Goal: Task Accomplishment & Management: Manage account settings

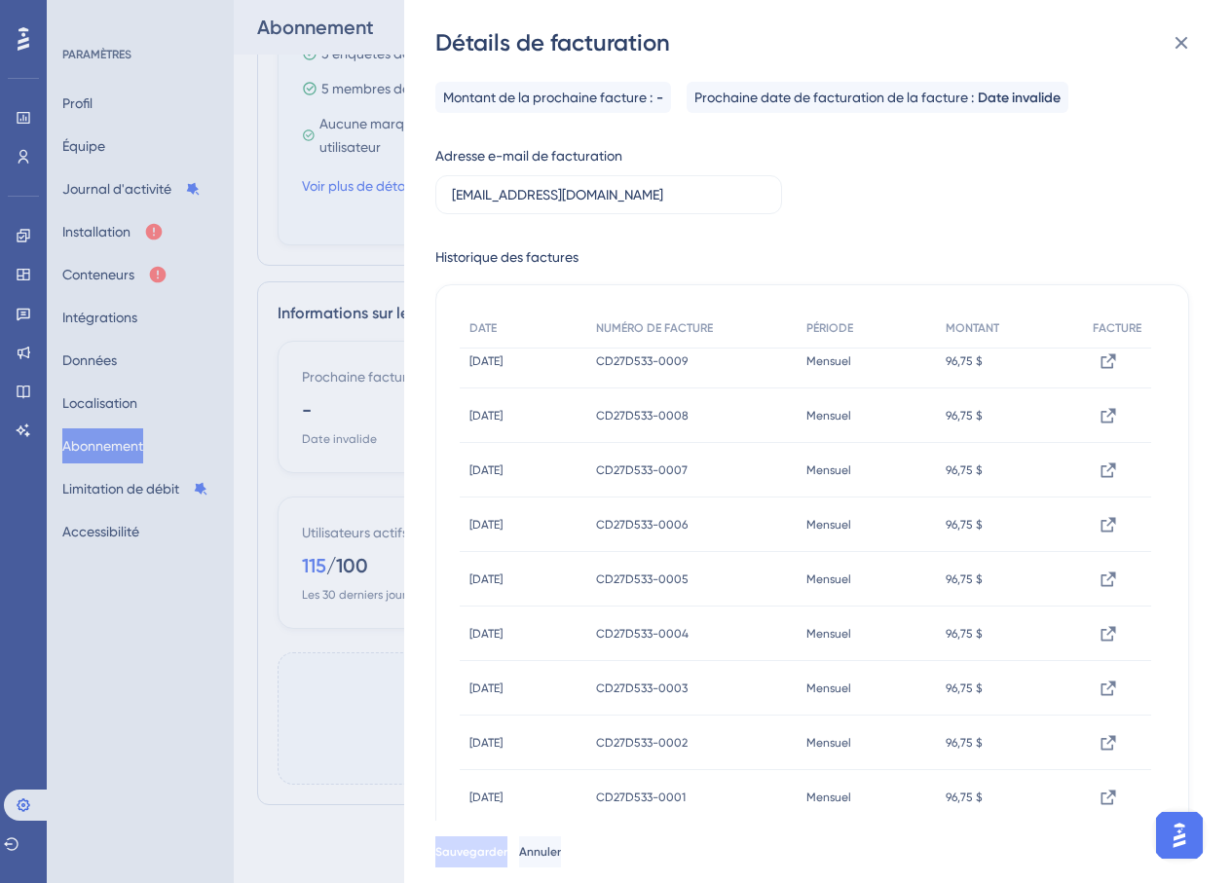
scroll to position [563, 0]
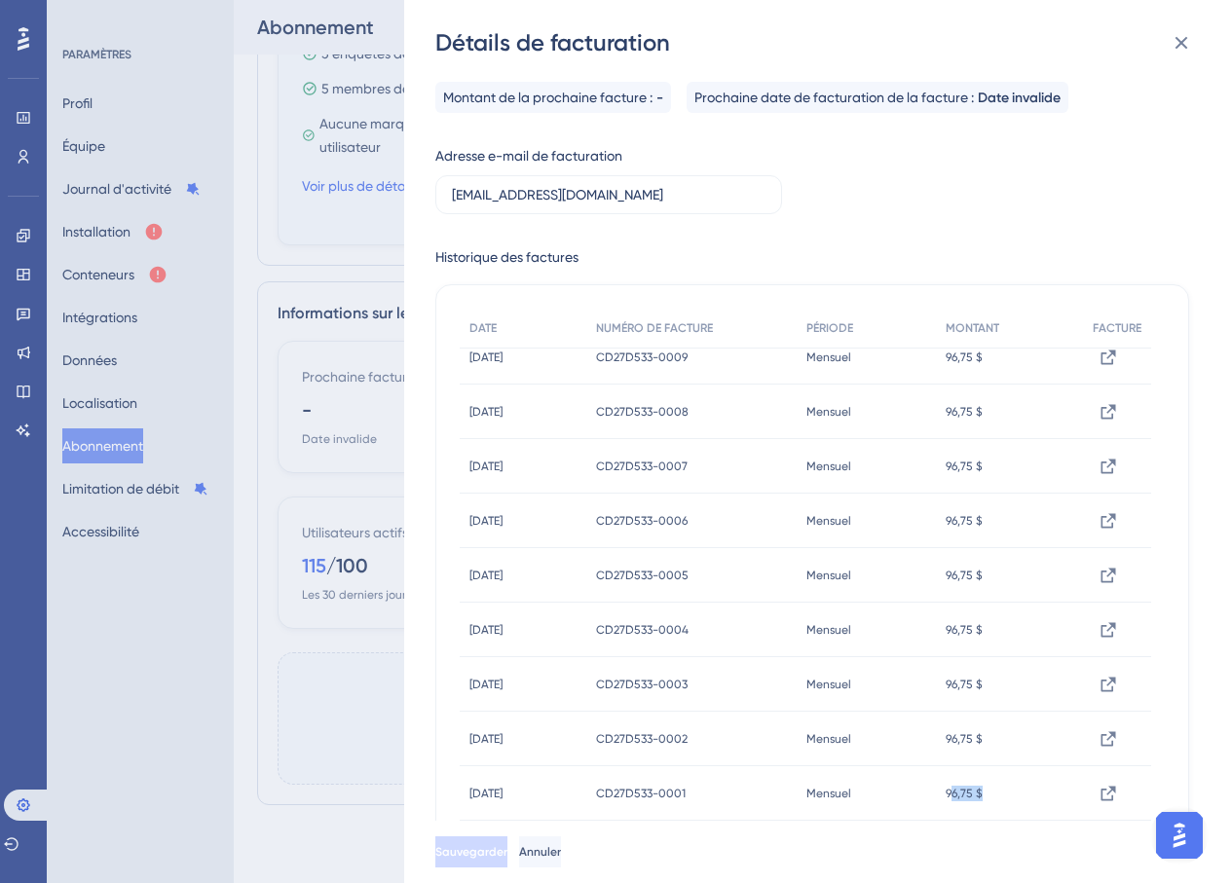
drag, startPoint x: 1001, startPoint y: 790, endPoint x: 969, endPoint y: 796, distance: 32.7
click at [969, 796] on div "96,75 $ 96,75 $" at bounding box center [1009, 793] width 147 height 55
drag, startPoint x: 938, startPoint y: 795, endPoint x: 480, endPoint y: 784, distance: 457.8
click at [0, 0] on div "[DATE] [DATE] CD27D533-0001 CD27D533-0001 Mensuel Mensuel 96,75 $ 96,75 $ Voir …" at bounding box center [0, 0] width 0 height 0
drag, startPoint x: 476, startPoint y: 255, endPoint x: 614, endPoint y: 254, distance: 137.3
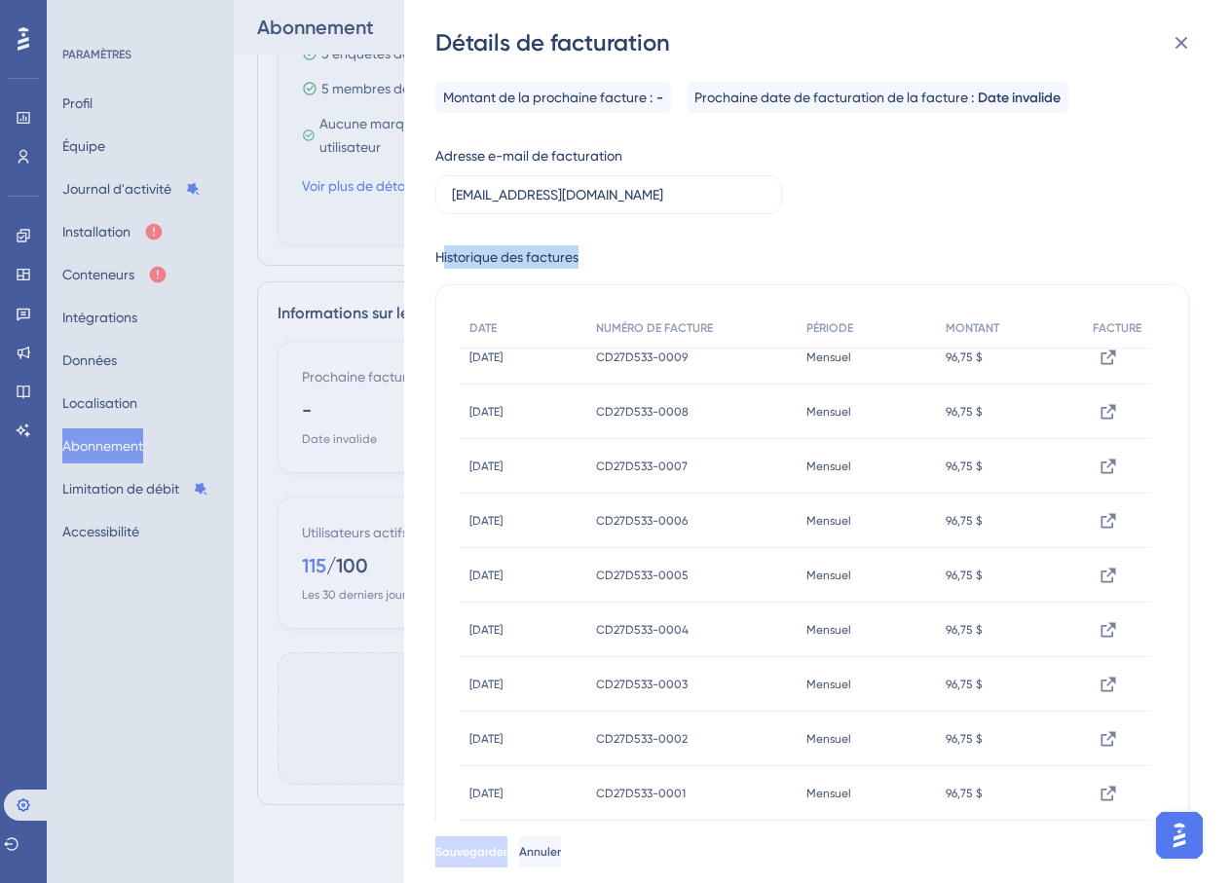
click at [614, 254] on div "Historique des factures" at bounding box center [812, 256] width 754 height 23
click at [609, 246] on div "Historique des factures" at bounding box center [812, 256] width 754 height 23
drag, startPoint x: 451, startPoint y: 253, endPoint x: 588, endPoint y: 244, distance: 137.6
click at [588, 244] on div "Montant de la prochaine facture : - Prochaine date de facturation de la facture…" at bounding box center [812, 475] width 754 height 787
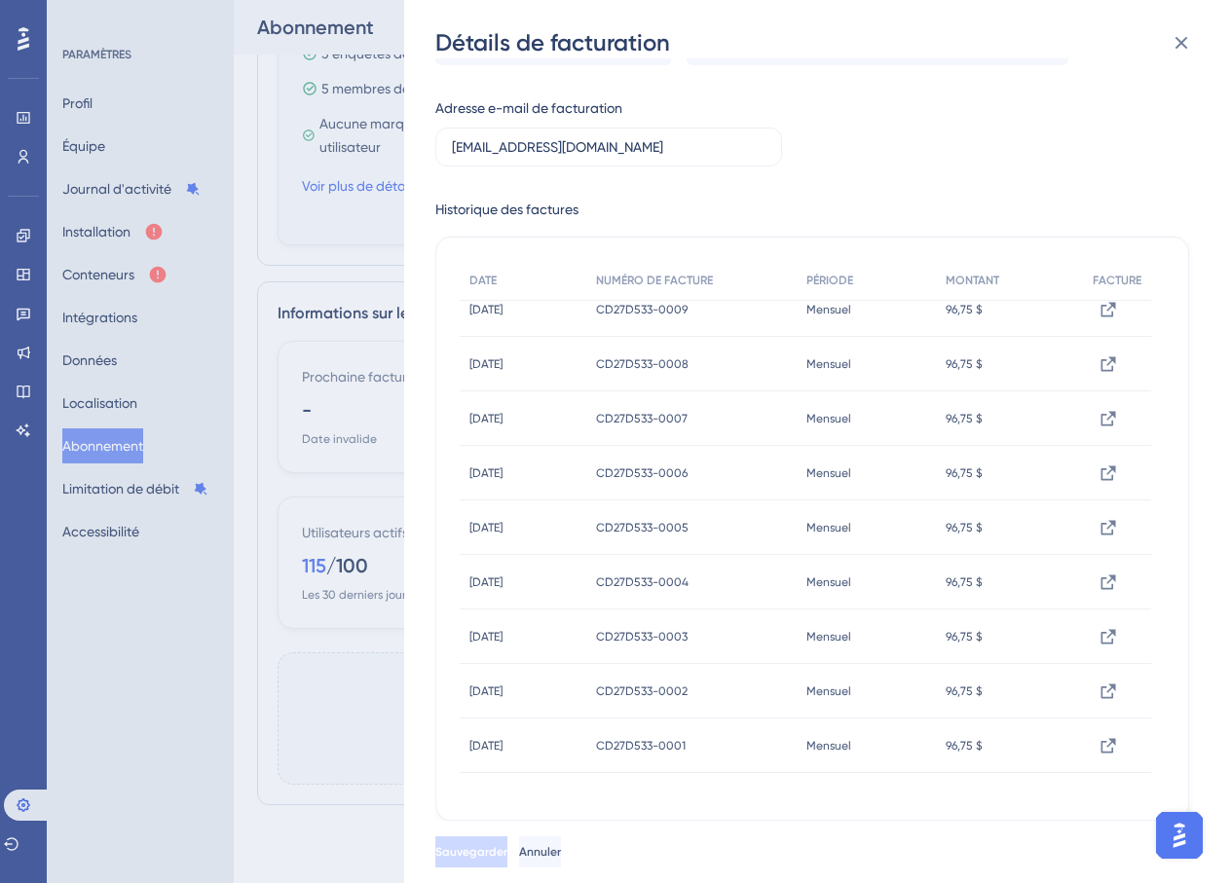
click at [496, 637] on font "[DATE]" at bounding box center [485, 637] width 33 height 14
click at [503, 633] on font "[DATE]" at bounding box center [485, 637] width 33 height 14
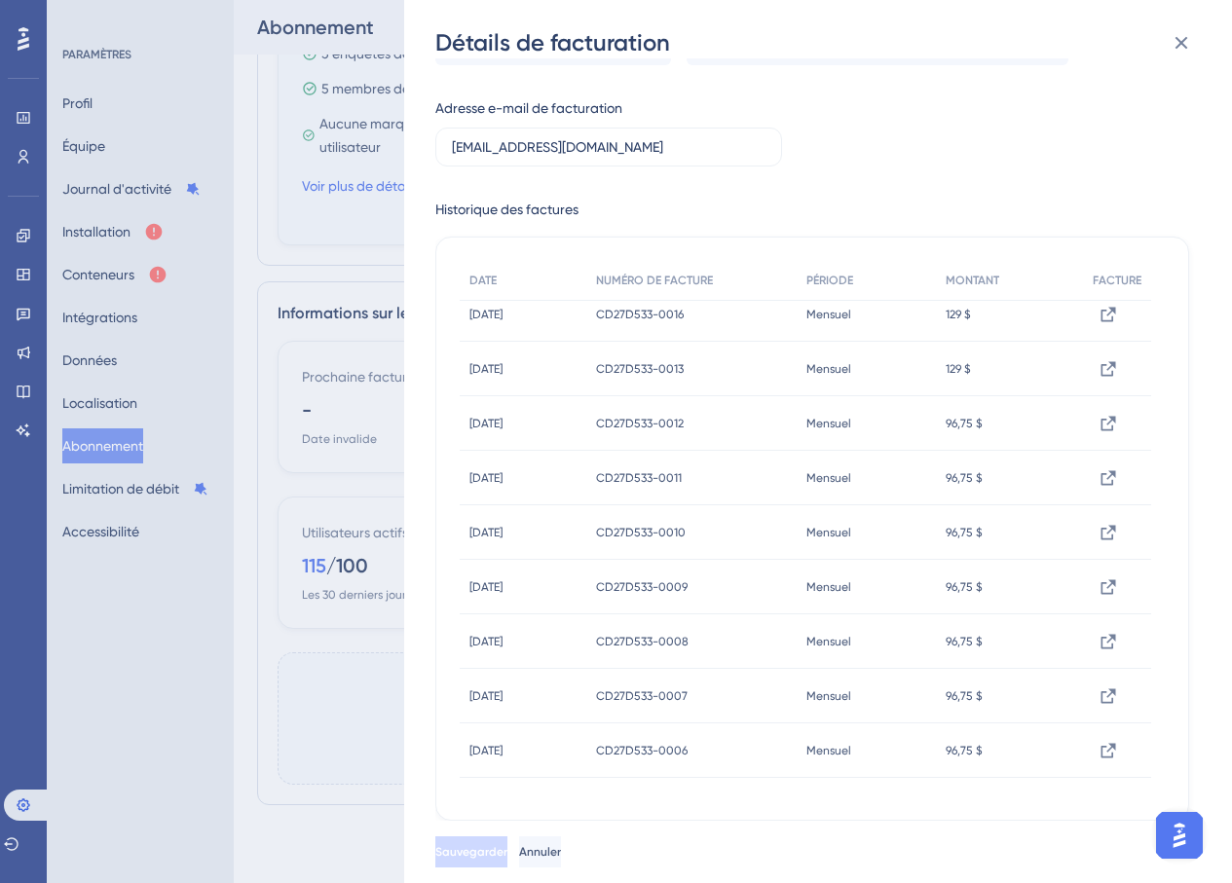
scroll to position [251, 0]
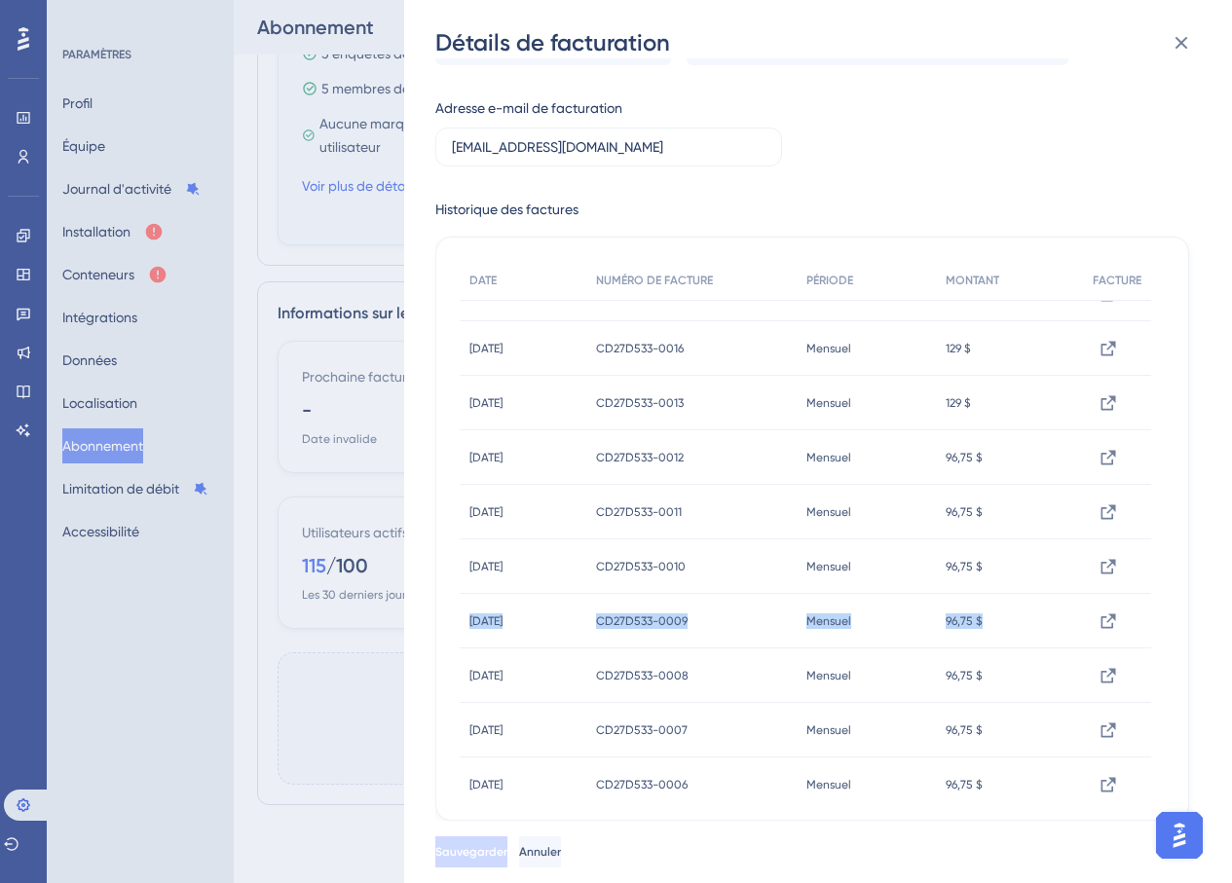
drag, startPoint x: 1148, startPoint y: 611, endPoint x: 1149, endPoint y: 578, distance: 32.2
click at [1149, 578] on div "DATE NUMÉRO DE FACTURE PÉRIODE MONTANT FACTURE [DATE] [DATE] CD27D533-0021 CD27…" at bounding box center [805, 547] width 691 height 1075
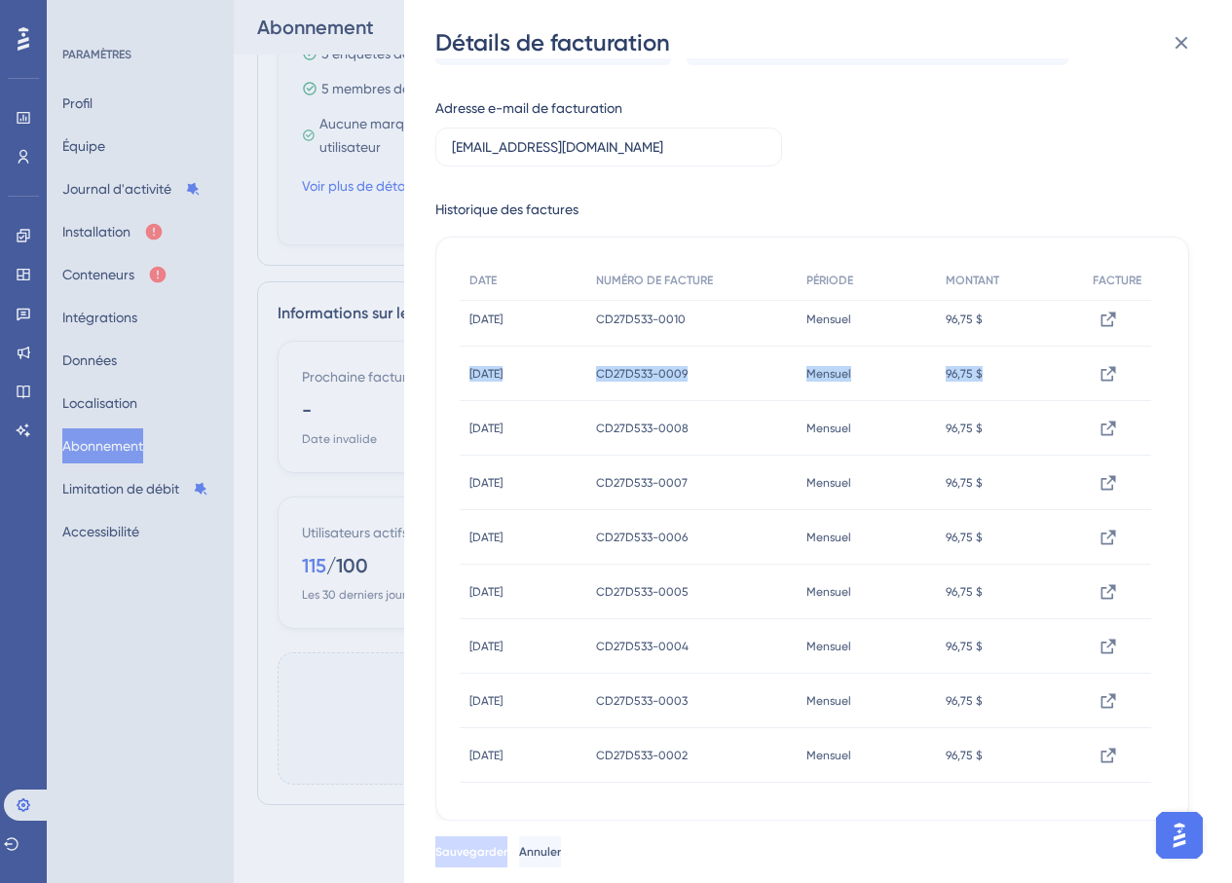
scroll to position [563, 0]
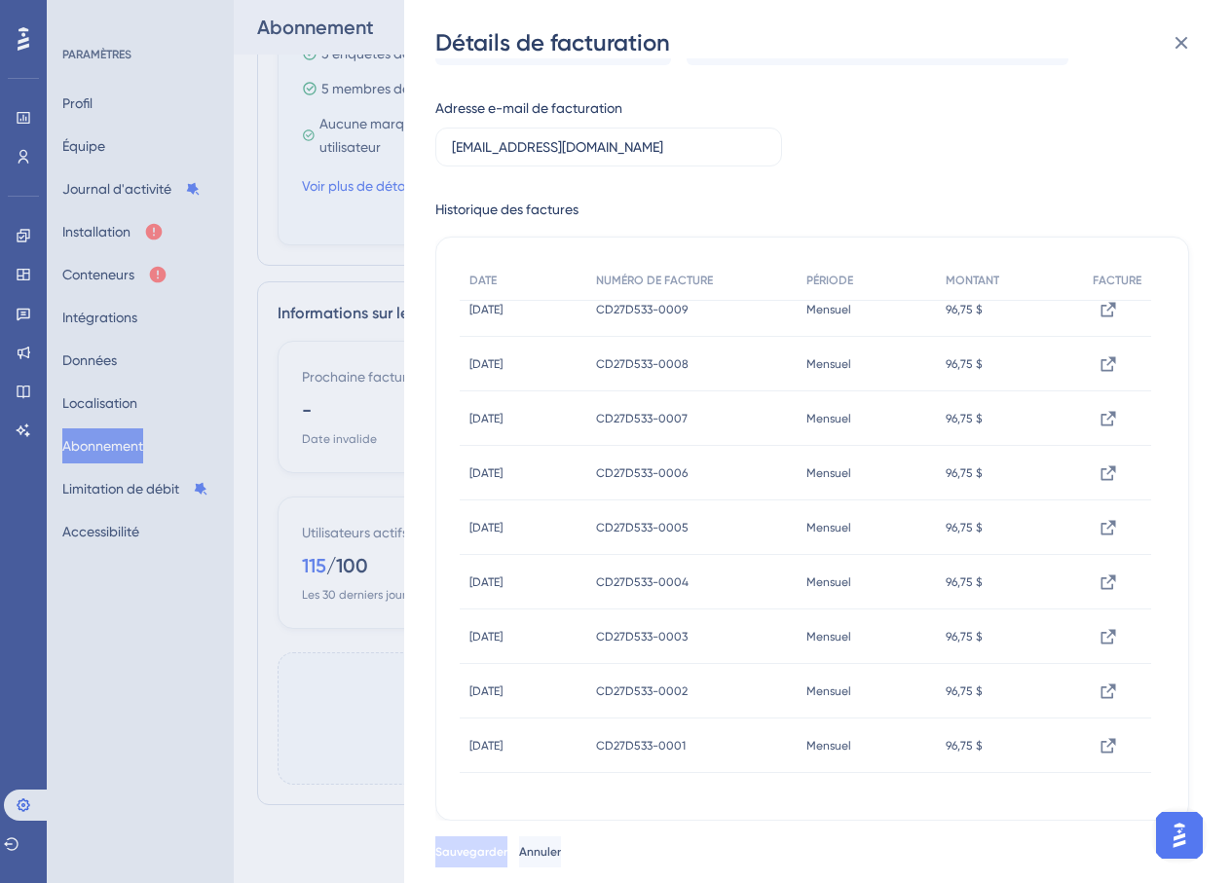
click at [495, 578] on font "[DATE]" at bounding box center [485, 583] width 33 height 14
click at [499, 530] on font "[DATE]" at bounding box center [485, 528] width 33 height 14
drag, startPoint x: 483, startPoint y: 423, endPoint x: 1038, endPoint y: 423, distance: 555.1
click at [0, 0] on div "[DATE] [DATE] CD27D533-0007 CD27D533-0007 Mensuel Mensuel 96,75 $ 96,75 $ Voir …" at bounding box center [0, 0] width 0 height 0
click at [554, 357] on div "[DATE] [DATE]" at bounding box center [523, 364] width 127 height 55
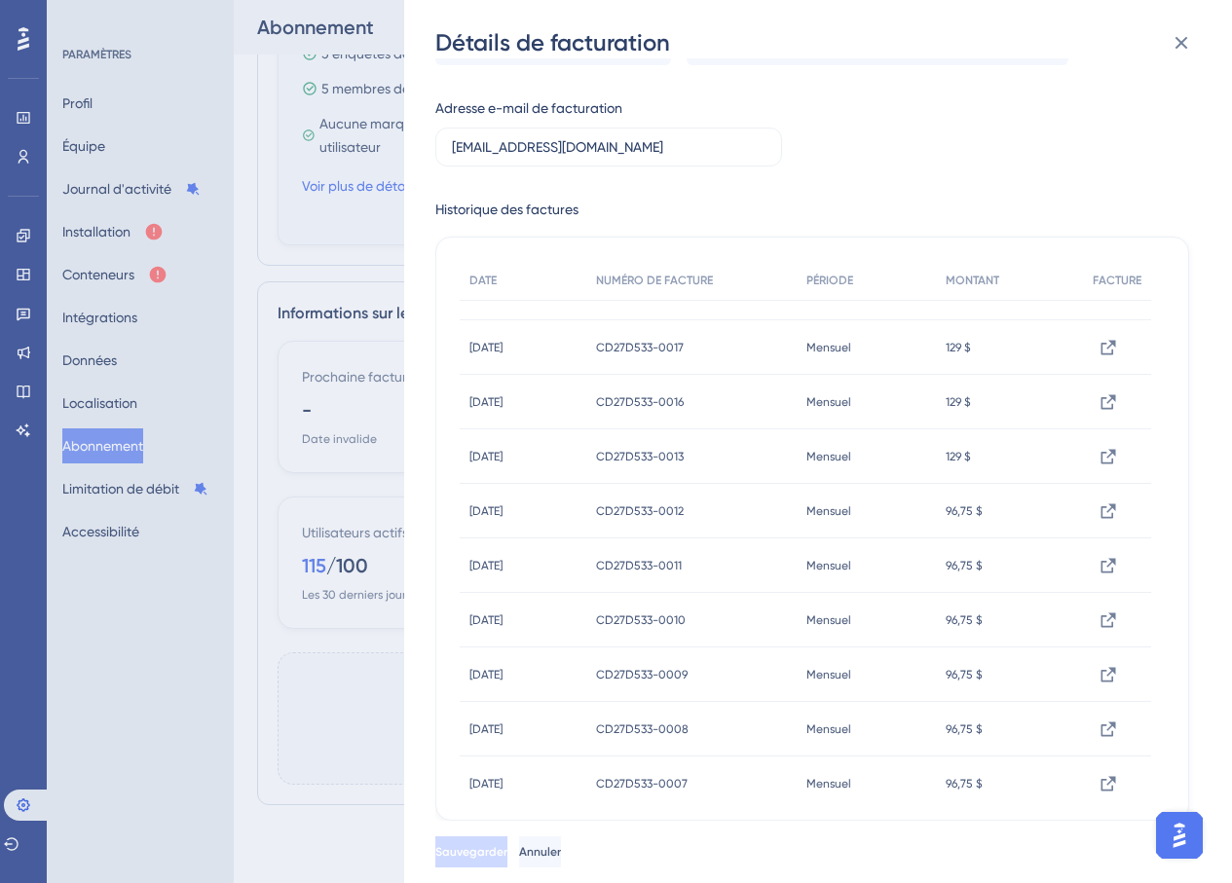
scroll to position [196, 0]
click at [667, 465] on font "CD27D533-0013" at bounding box center [640, 459] width 88 height 14
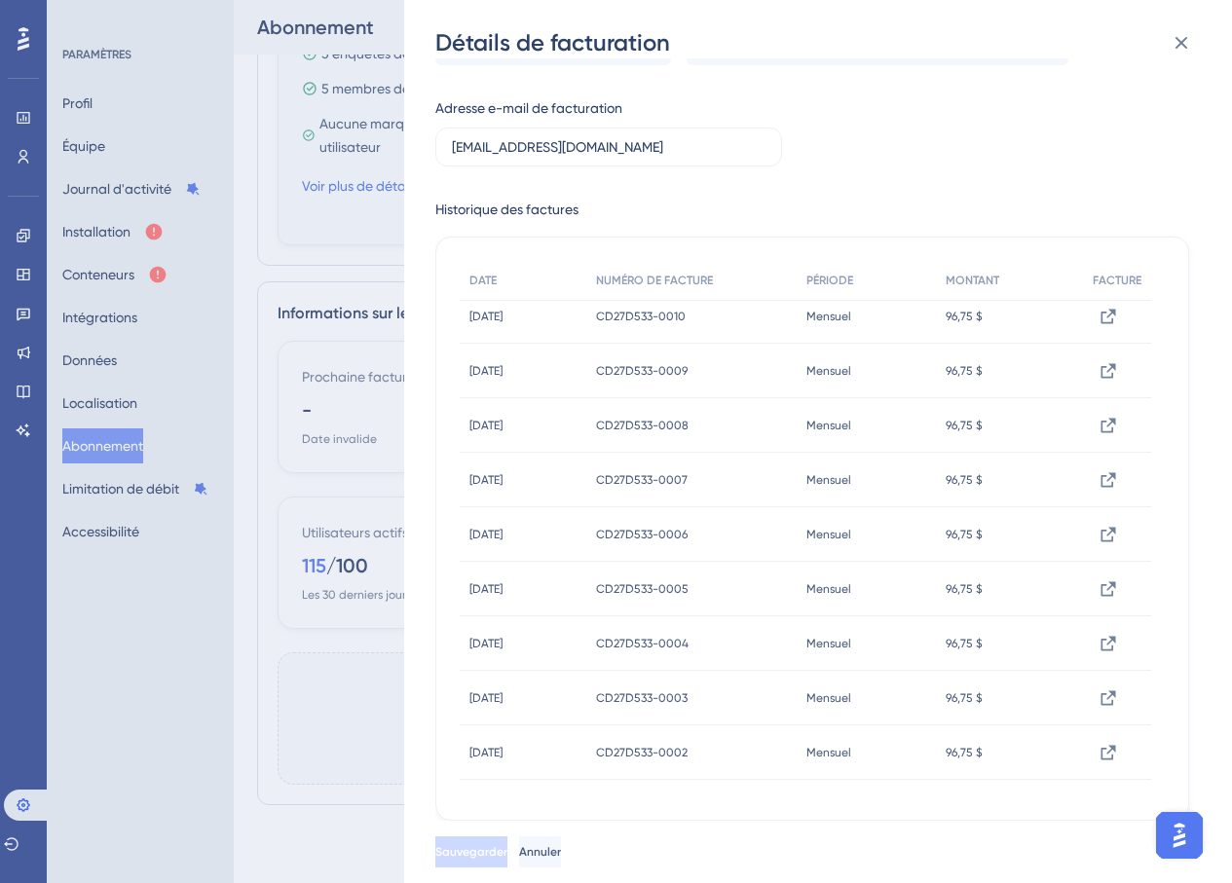
scroll to position [563, 0]
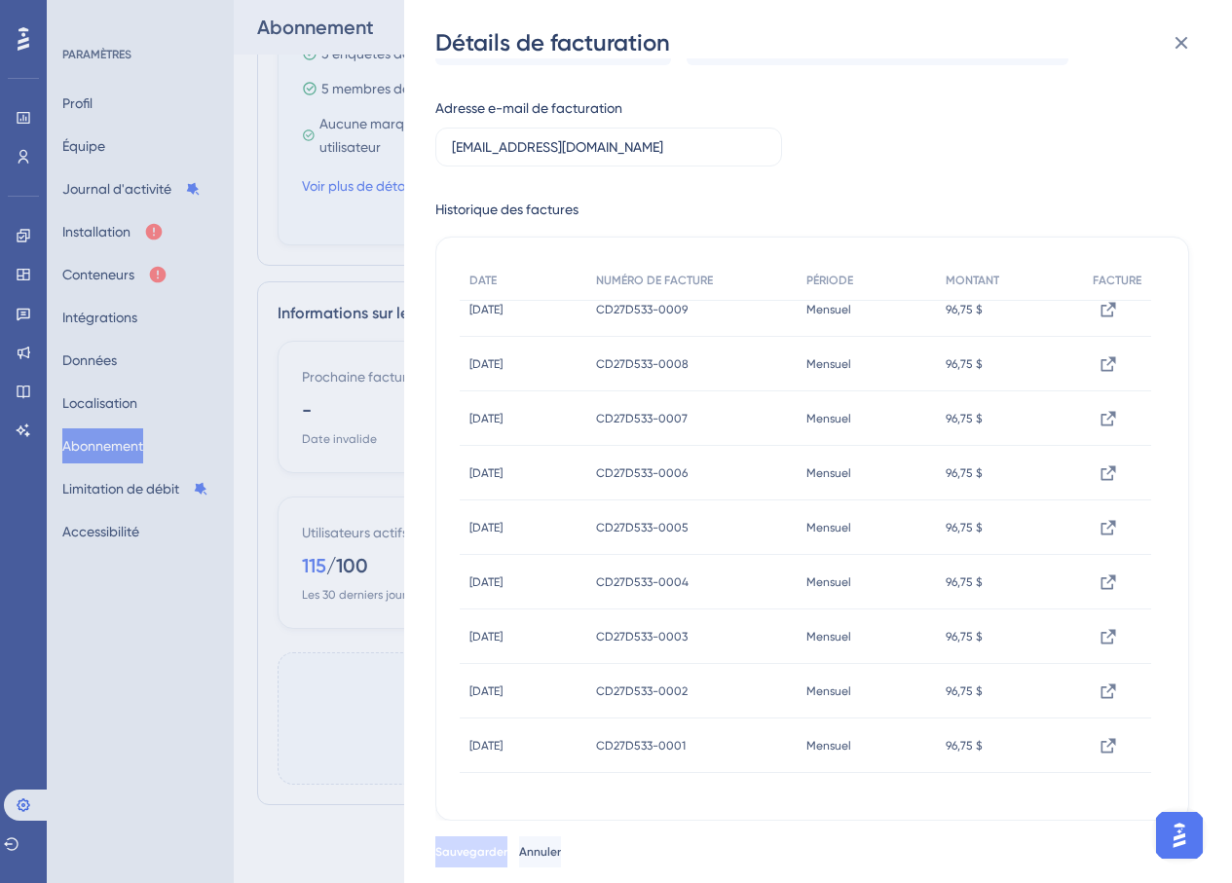
click at [150, 638] on div "Détails de facturation Montant de la prochaine facture : - Prochaine date de fa…" at bounding box center [616, 441] width 1232 height 883
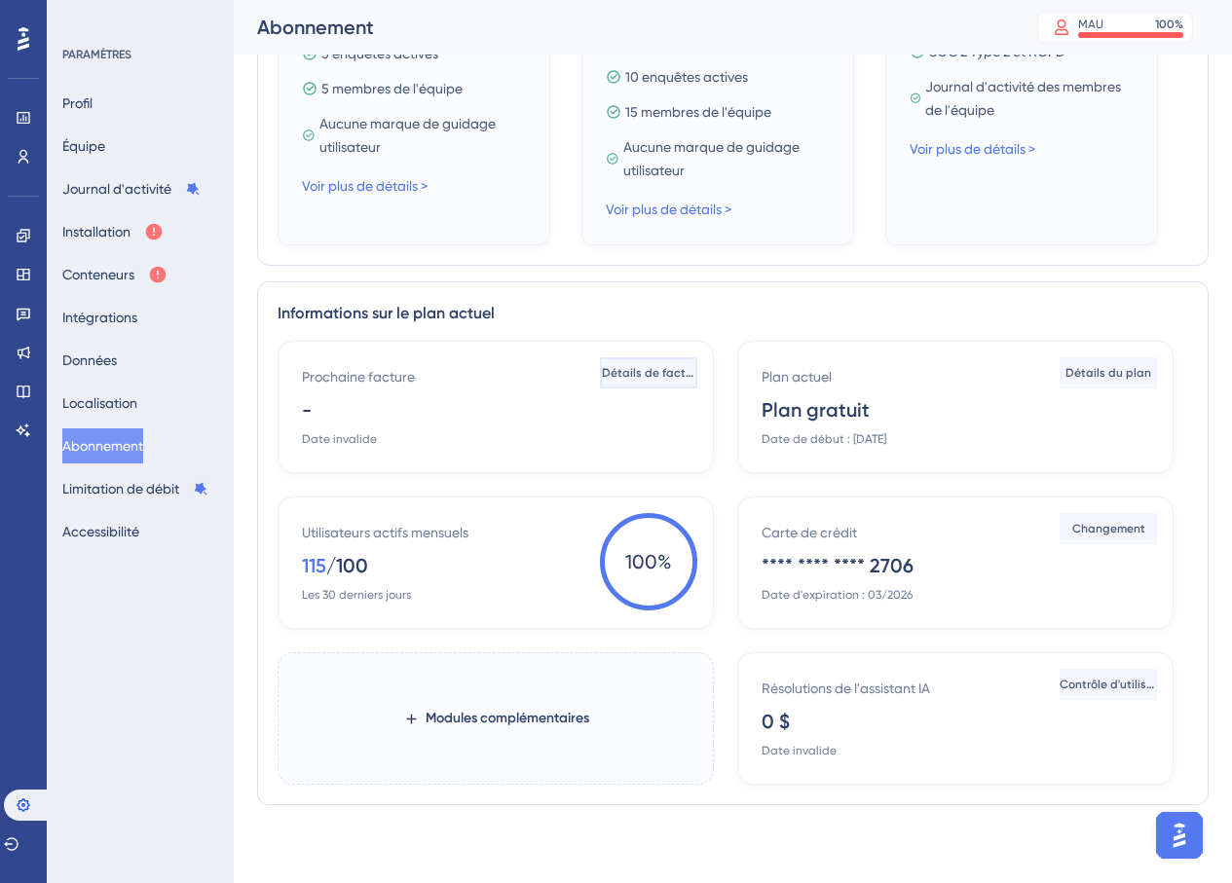
drag, startPoint x: 646, startPoint y: 373, endPoint x: 836, endPoint y: 393, distance: 191.0
click at [647, 374] on font "Détails de facturation" at bounding box center [662, 373] width 124 height 14
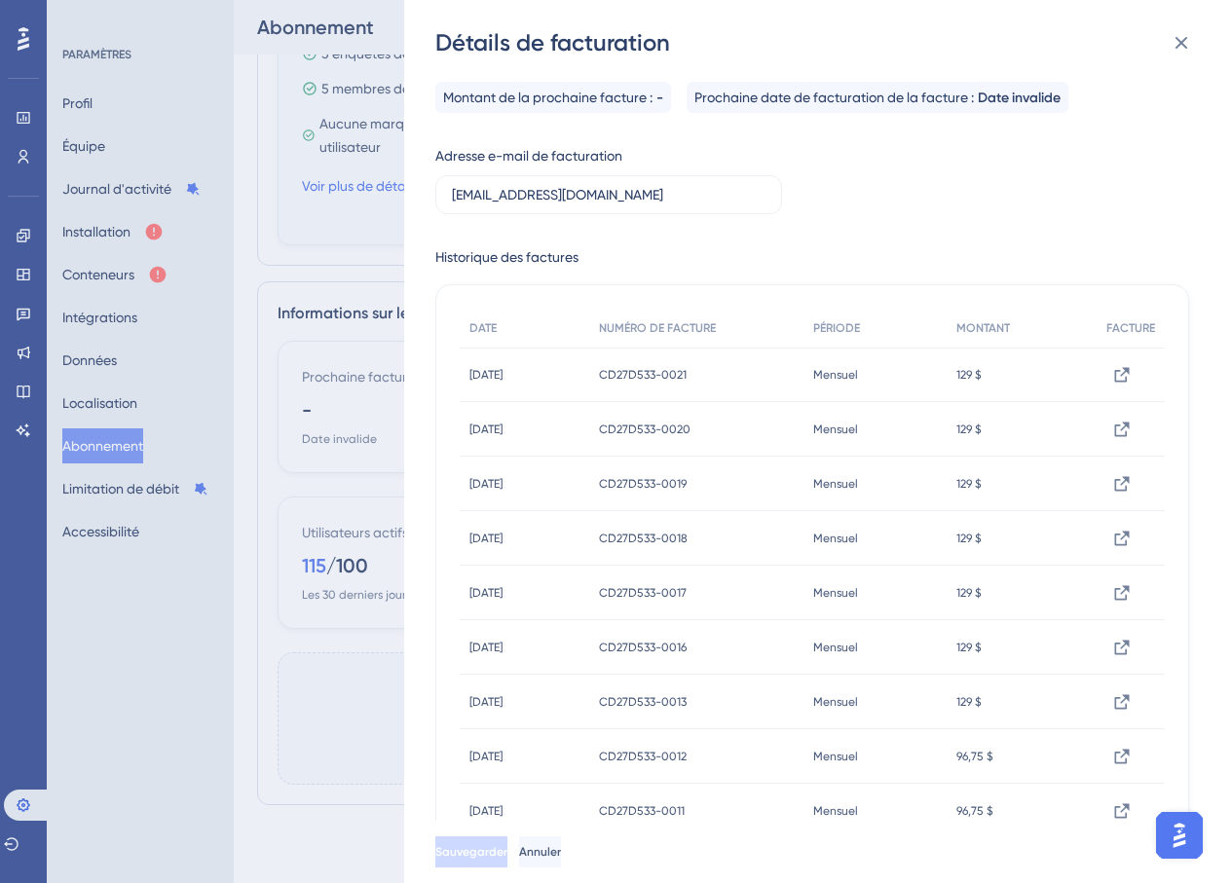
drag, startPoint x: 483, startPoint y: 702, endPoint x: 592, endPoint y: 701, distance: 109.1
click at [589, 701] on div "[DATE] [DATE]" at bounding box center [525, 702] width 130 height 55
click at [816, 228] on div "Montant de la prochaine facture : - Prochaine date de facturation de la facture…" at bounding box center [812, 475] width 754 height 787
click at [1193, 41] on button at bounding box center [1181, 42] width 39 height 39
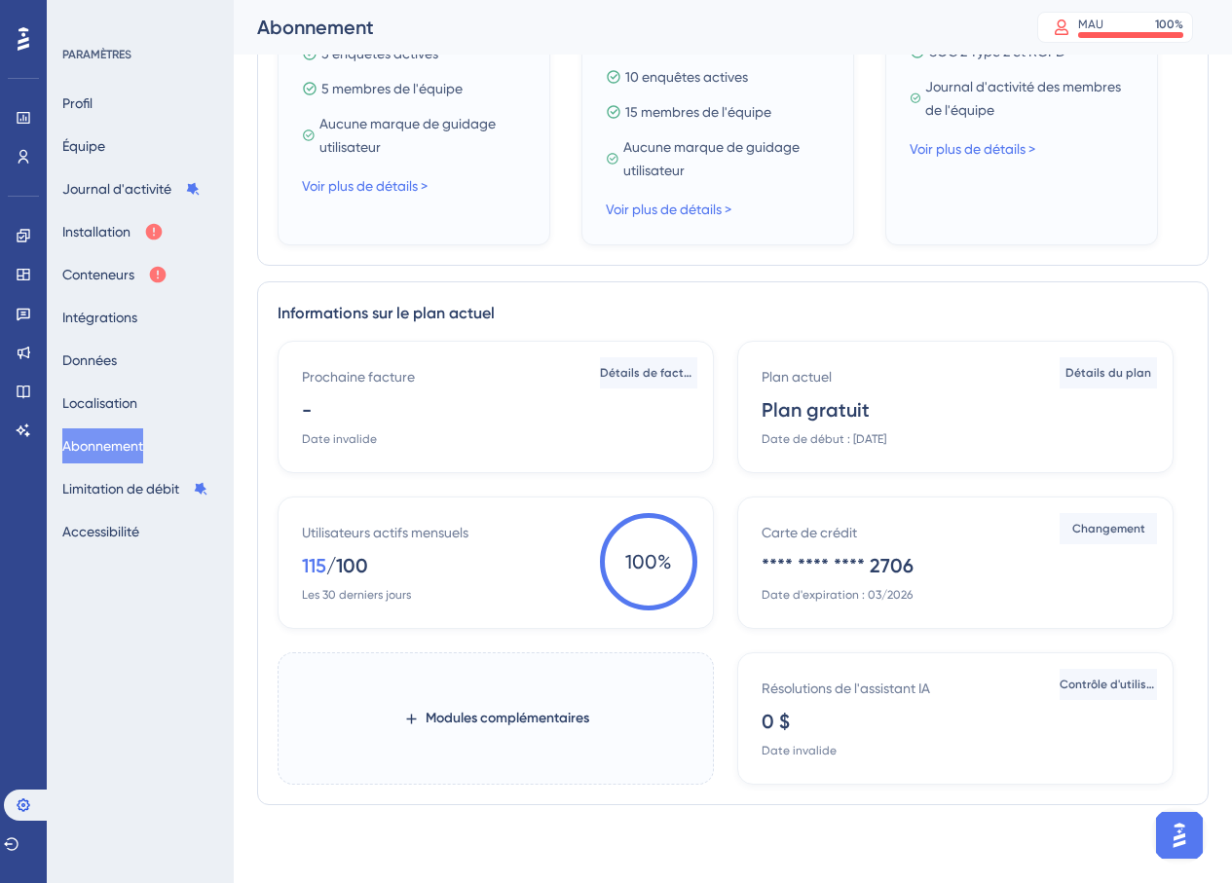
click at [123, 634] on div "PARAMÈTRES Profil Équipe Journal d'activité Installation Conteneurs Intégration…" at bounding box center [140, 441] width 187 height 883
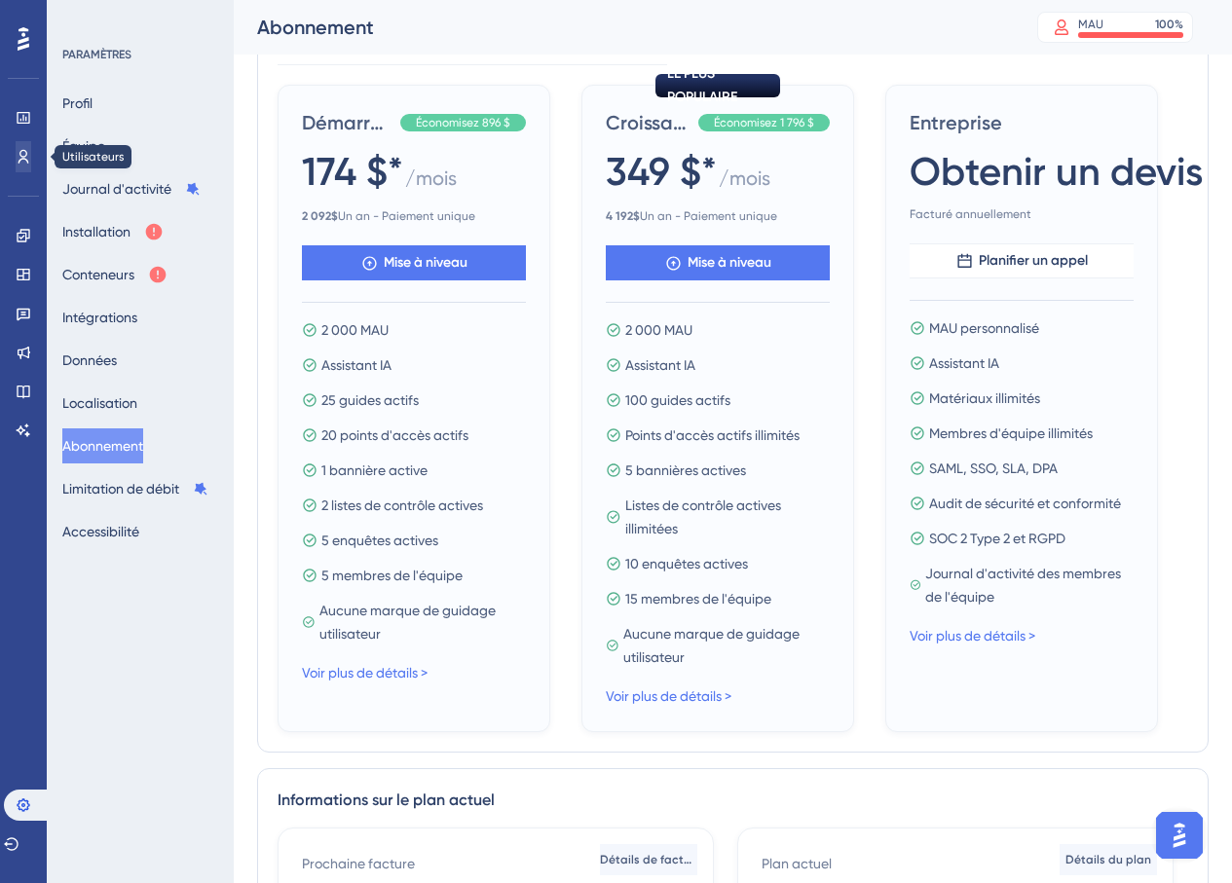
scroll to position [177, 0]
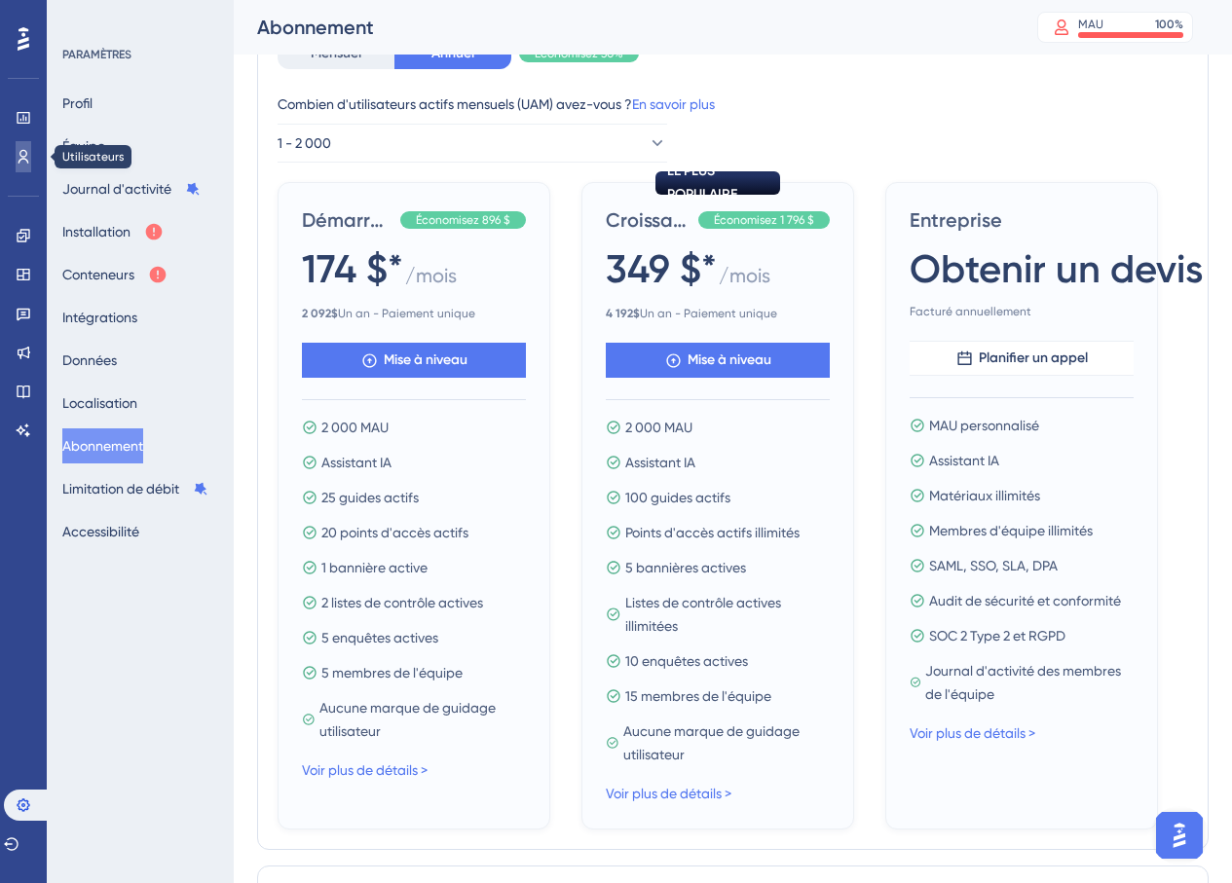
click at [29, 157] on icon at bounding box center [24, 157] width 16 height 16
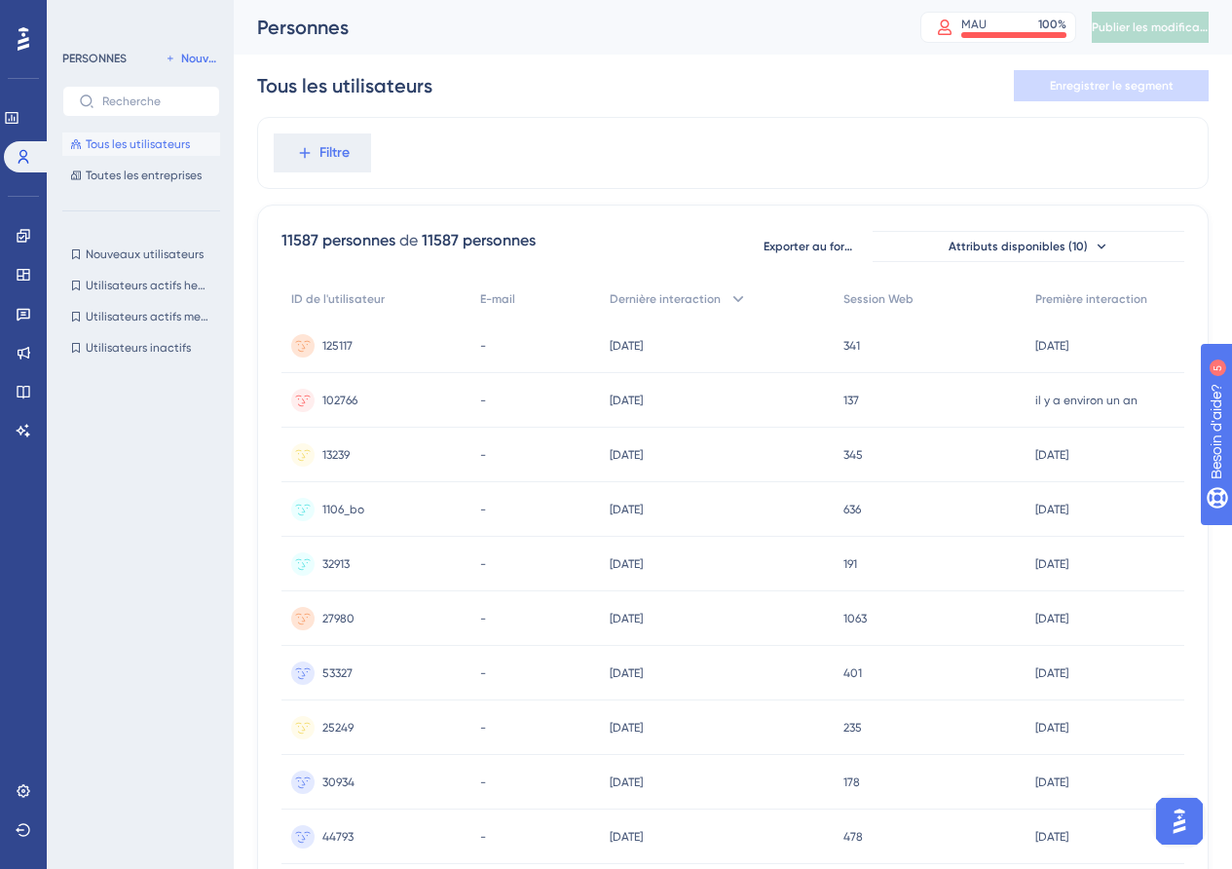
click at [12, 53] on div at bounding box center [23, 38] width 31 height 31
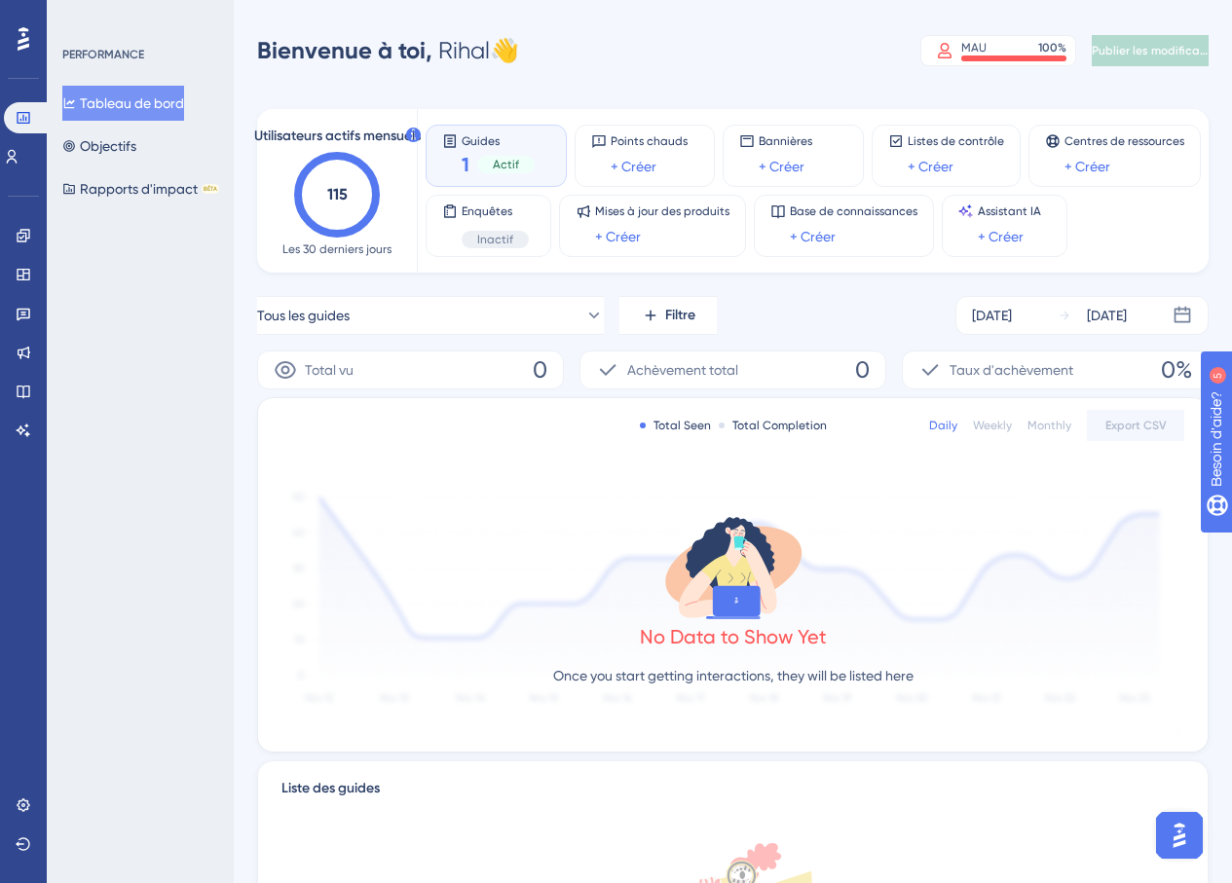
drag, startPoint x: 211, startPoint y: 92, endPoint x: 371, endPoint y: 66, distance: 161.7
drag, startPoint x: 371, startPoint y: 66, endPoint x: 340, endPoint y: 53, distance: 34.0
click at [340, 53] on font "Bienvenue à toi," at bounding box center [344, 50] width 175 height 28
click at [510, 53] on font "👋" at bounding box center [504, 50] width 29 height 27
click at [152, 391] on div "PERFORMANCE Tableau de bord Objectifs Rapports d'impact BÊTA" at bounding box center [140, 441] width 187 height 883
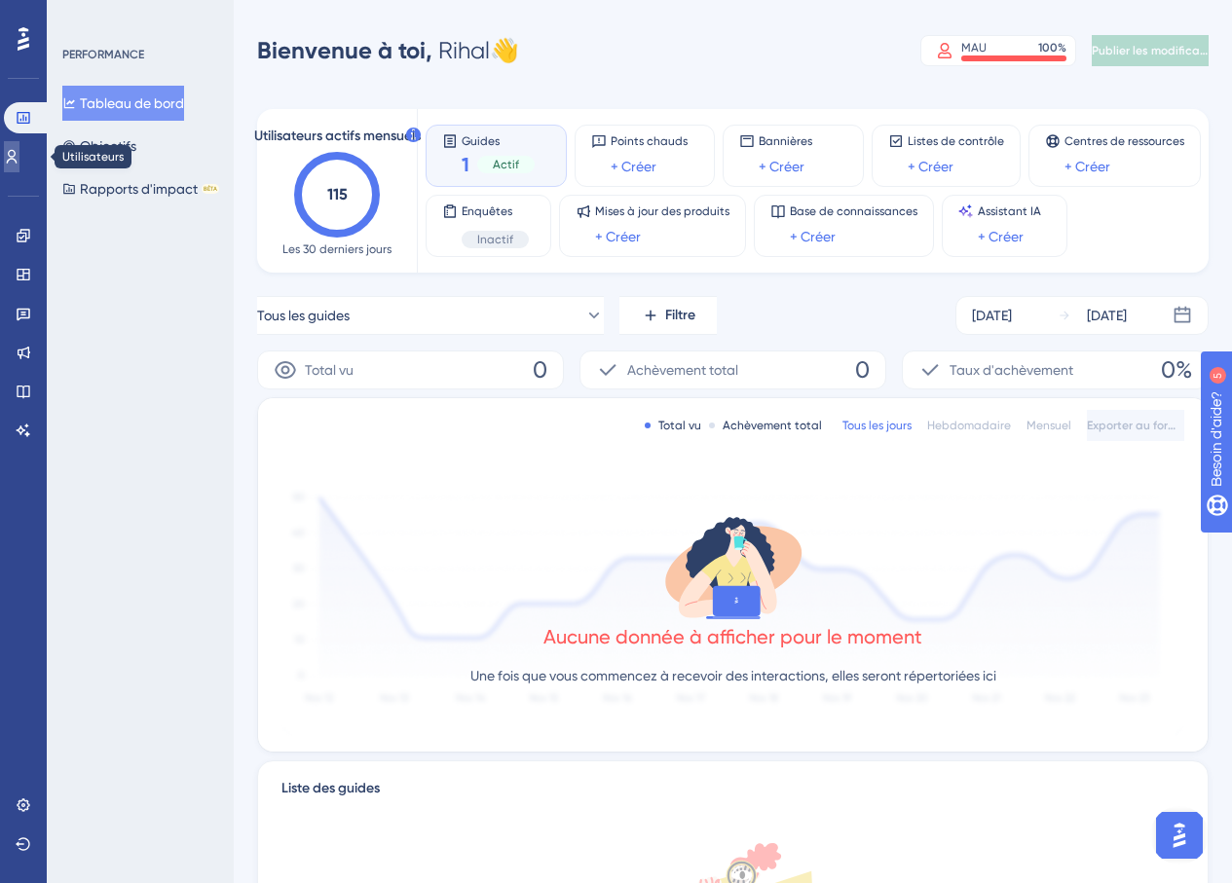
drag, startPoint x: 20, startPoint y: 158, endPoint x: 28, endPoint y: 171, distance: 15.7
click at [19, 158] on icon at bounding box center [12, 157] width 16 height 16
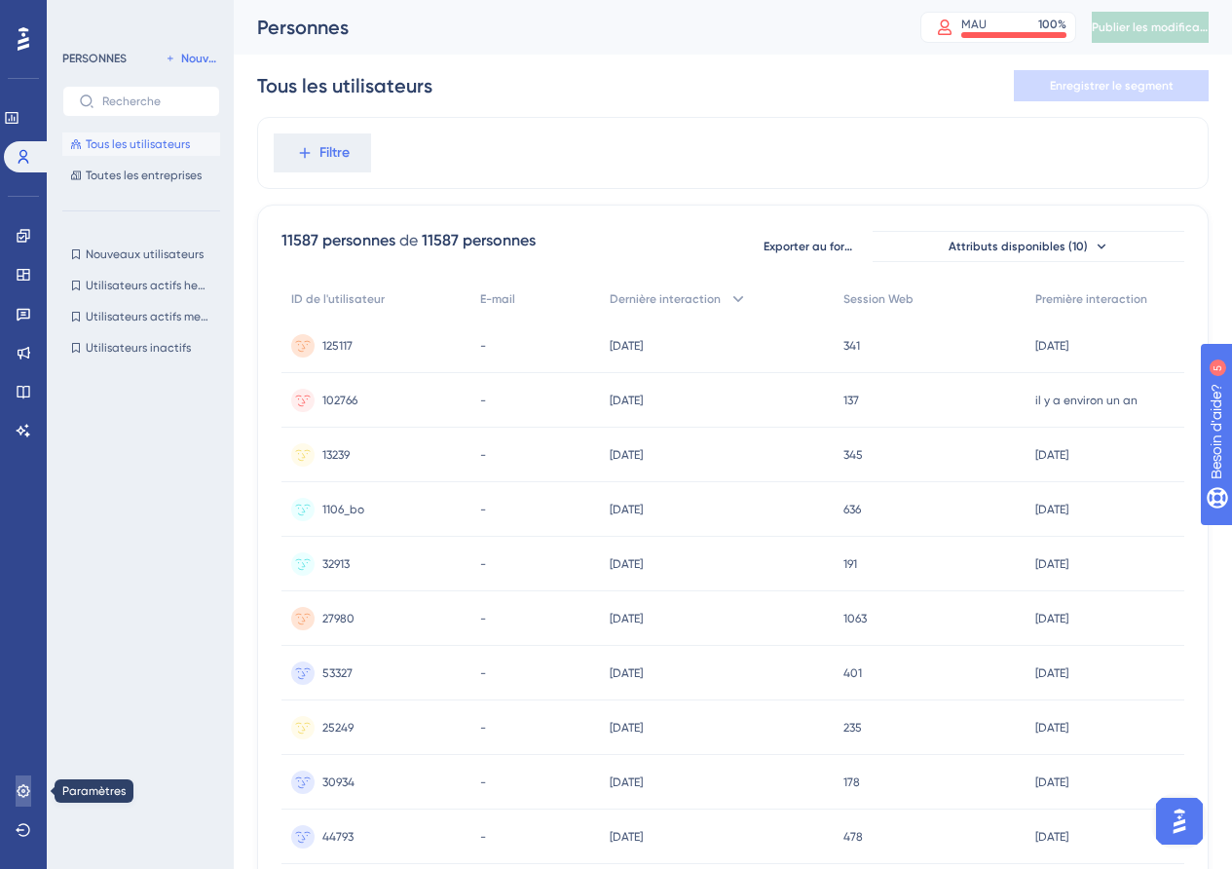
click at [24, 795] on icon at bounding box center [24, 791] width 16 height 16
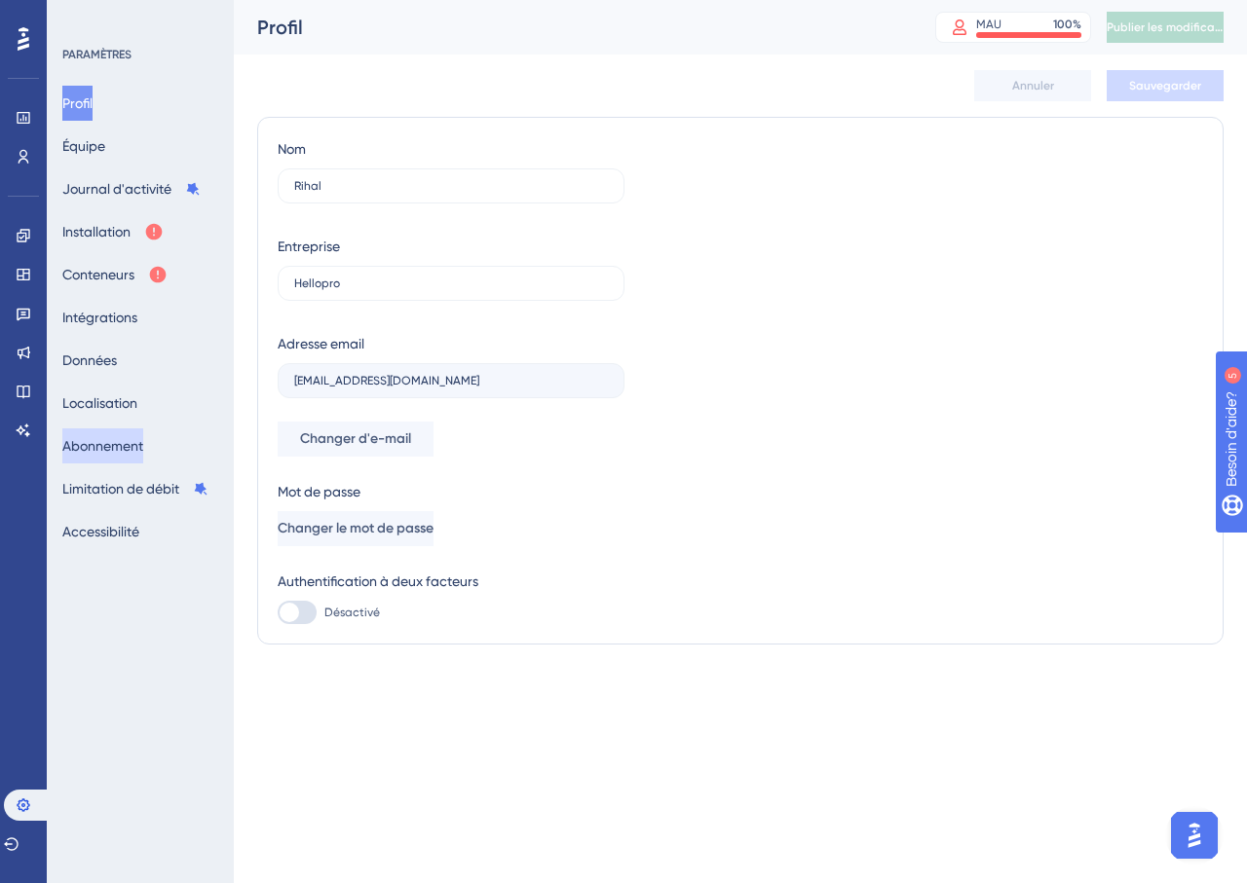
click at [143, 444] on font "Abonnement" at bounding box center [102, 446] width 81 height 16
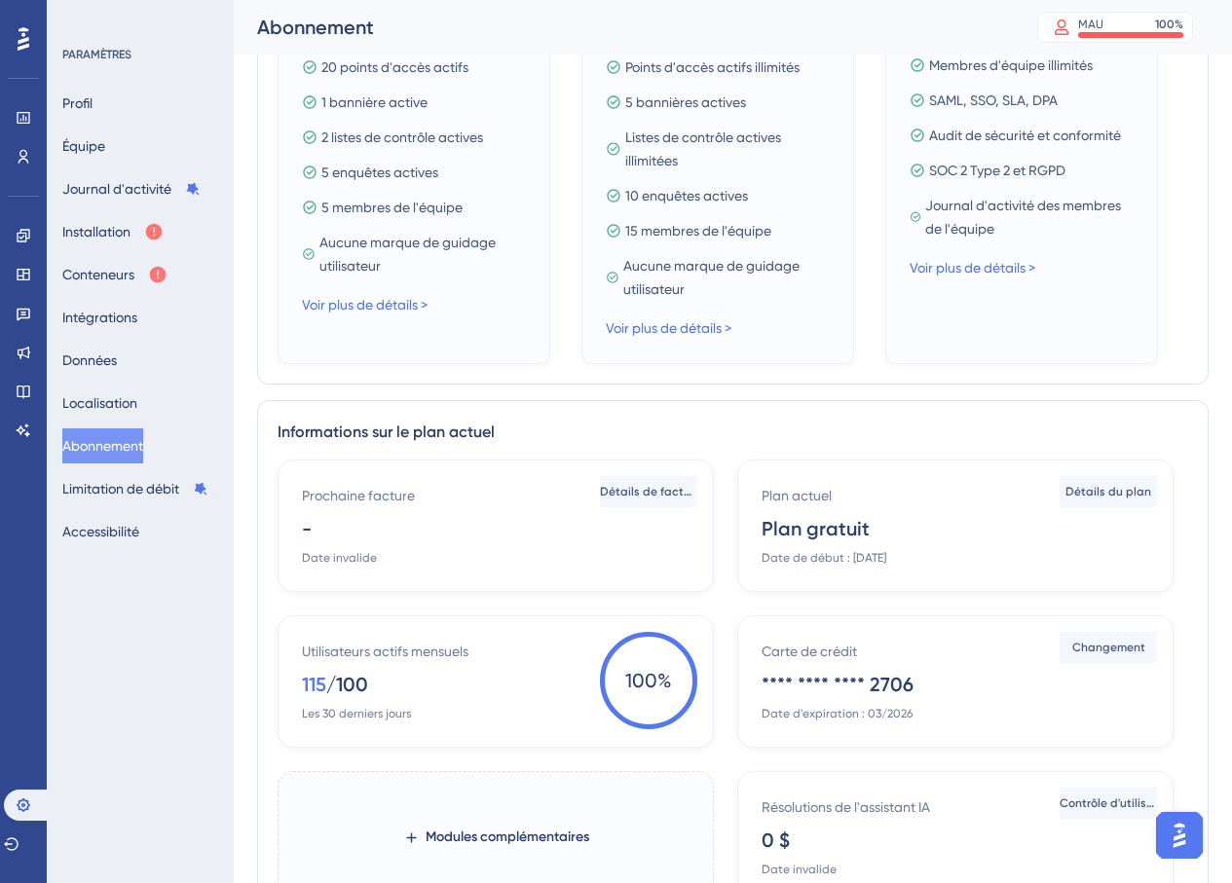
scroll to position [649, 0]
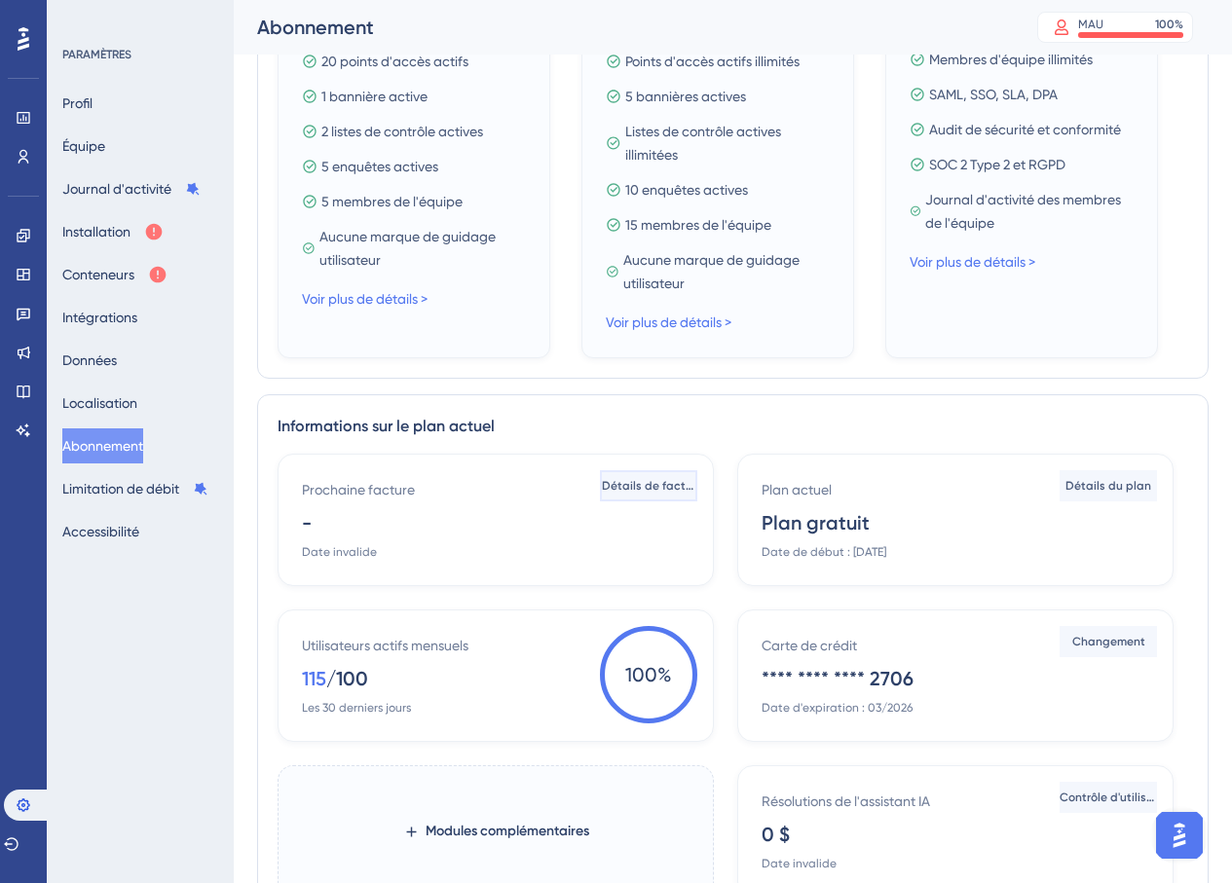
click at [658, 486] on font "Détails de facturation" at bounding box center [664, 486] width 124 height 14
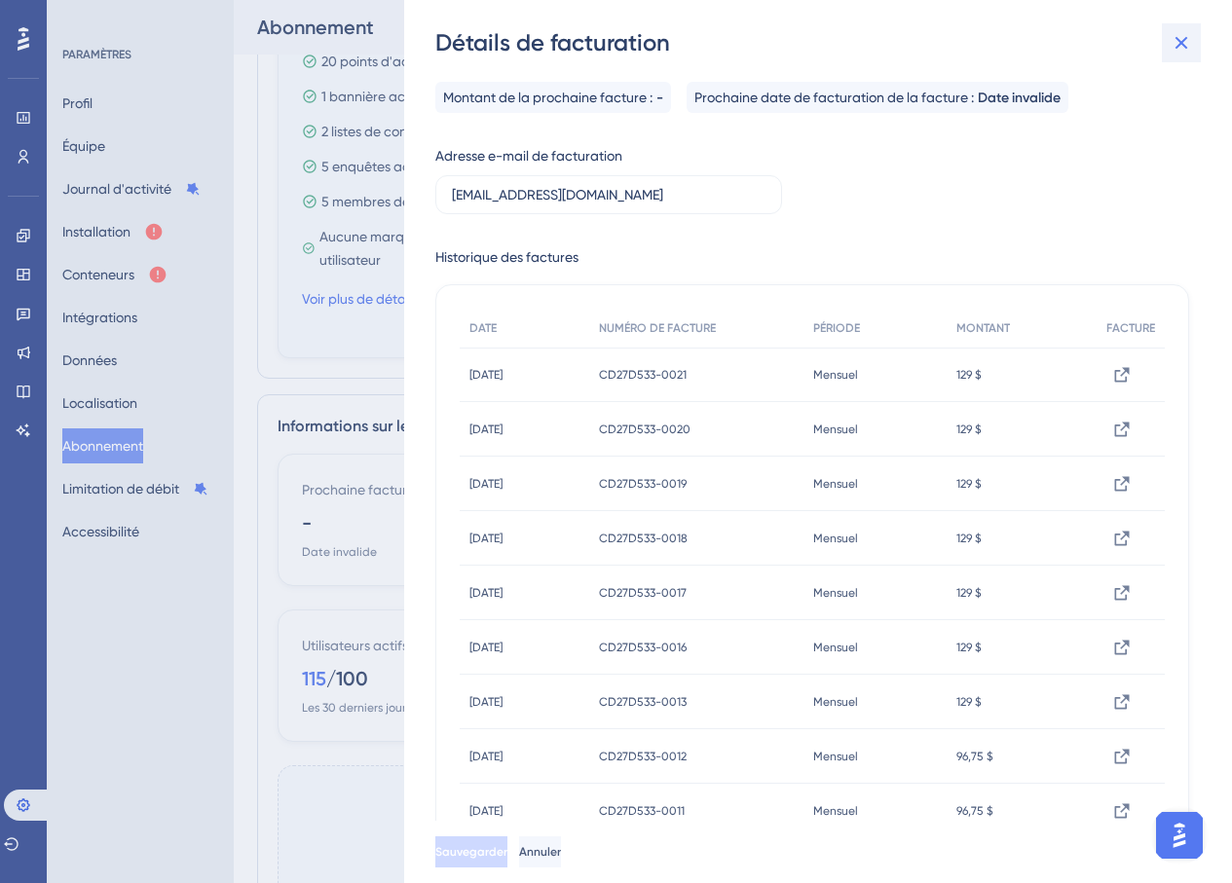
click at [1178, 44] on icon at bounding box center [1181, 42] width 23 height 23
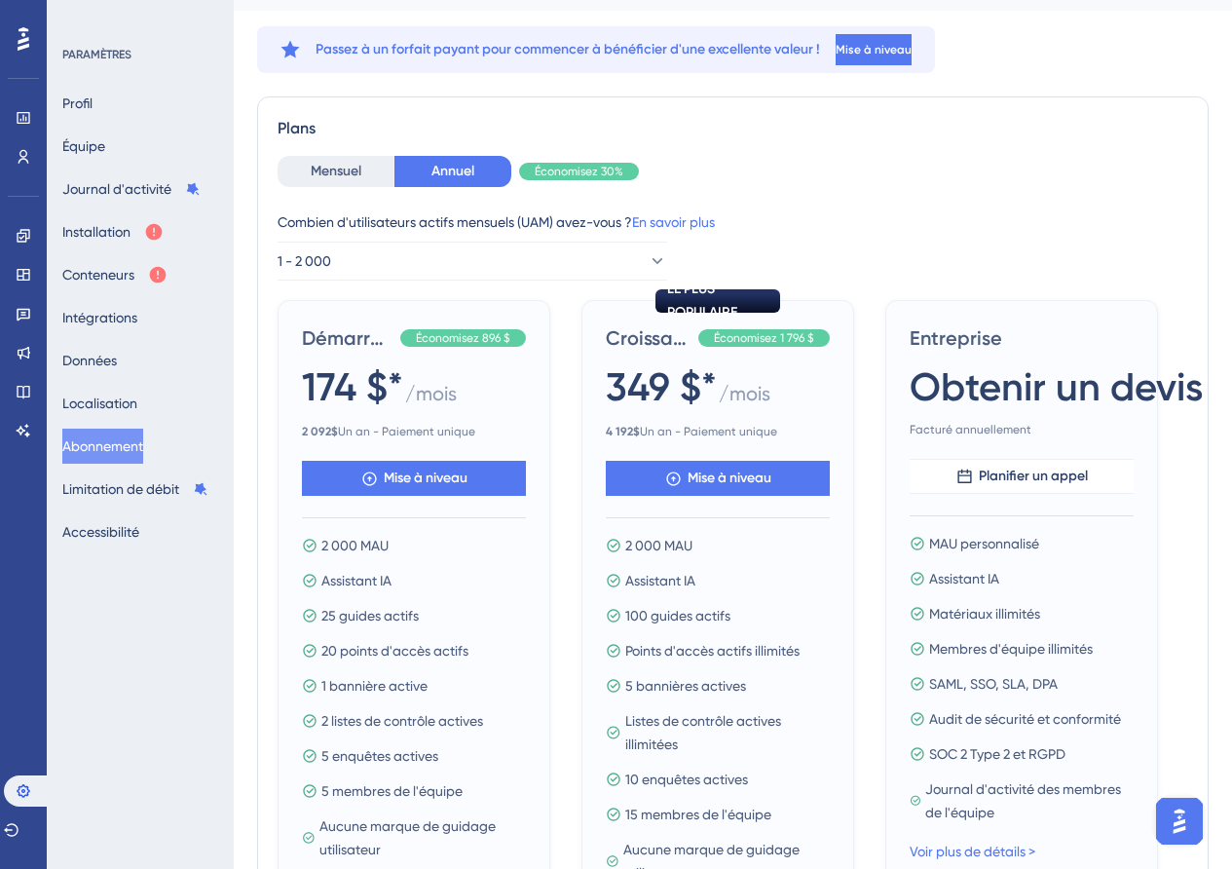
scroll to position [8, 0]
